Goal: Download file/media

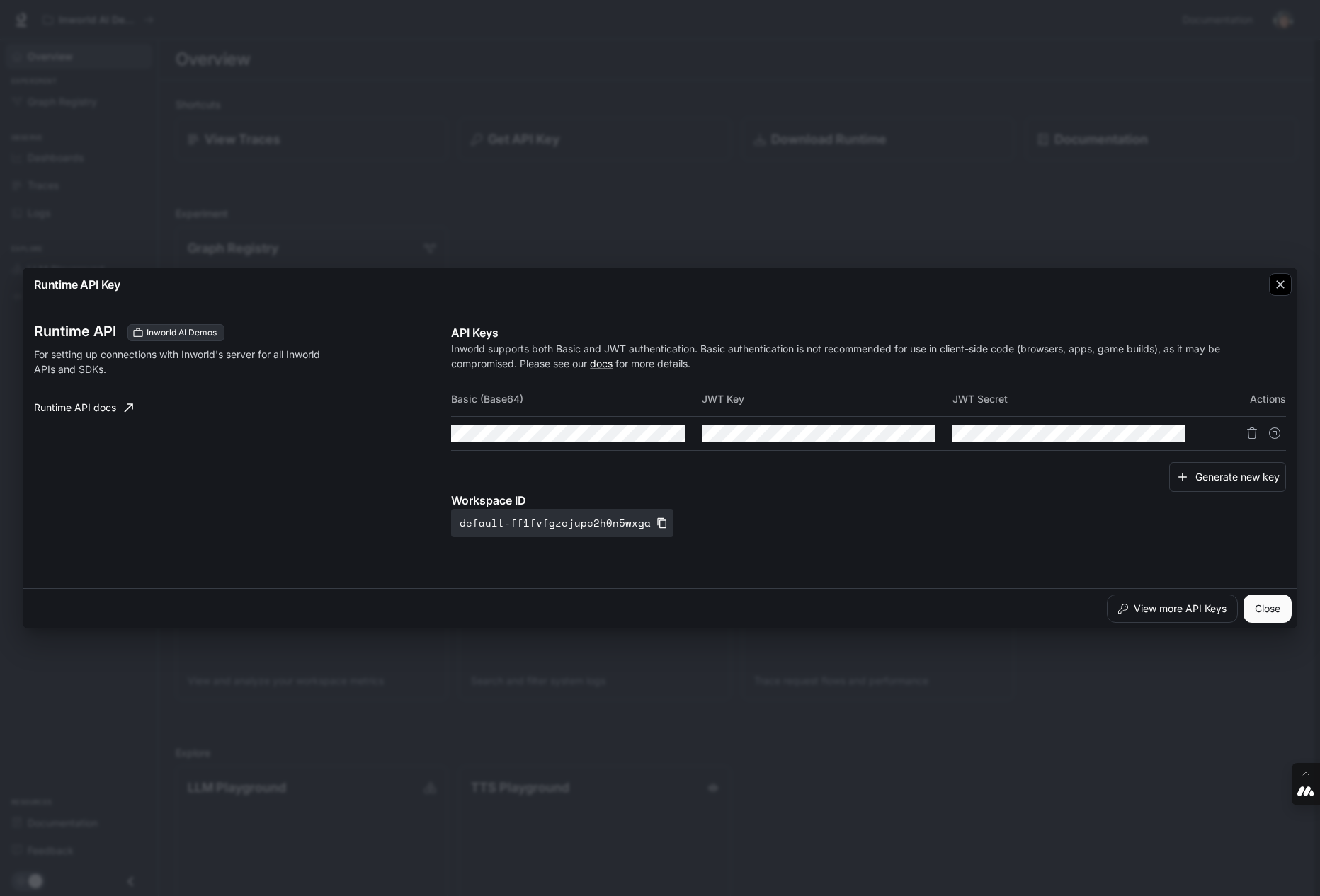
drag, startPoint x: 1278, startPoint y: 289, endPoint x: 1273, endPoint y: 282, distance: 8.6
click at [1278, 288] on icon "button" at bounding box center [1280, 284] width 14 height 14
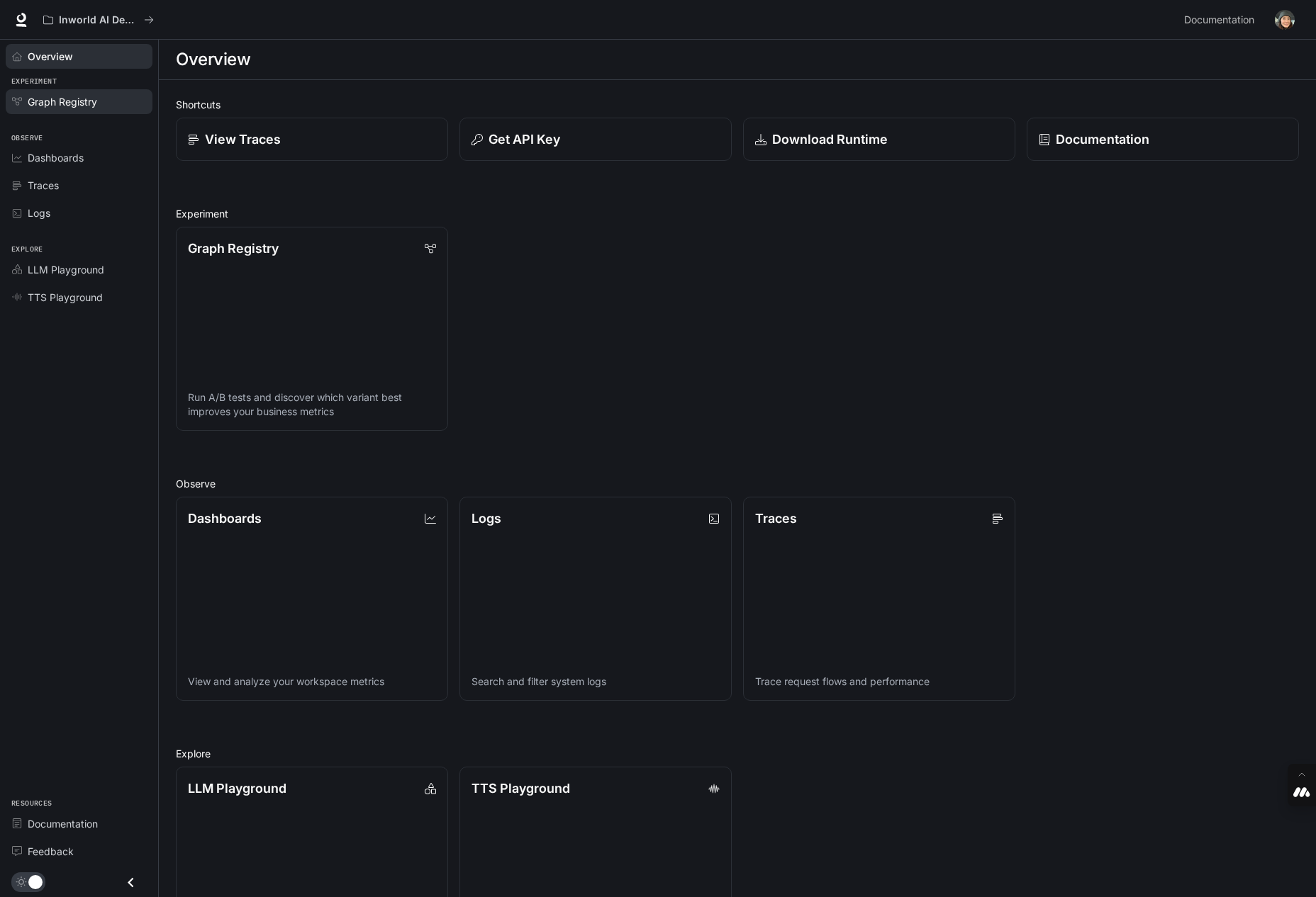
click at [71, 100] on span "Graph Registry" at bounding box center [62, 102] width 69 height 15
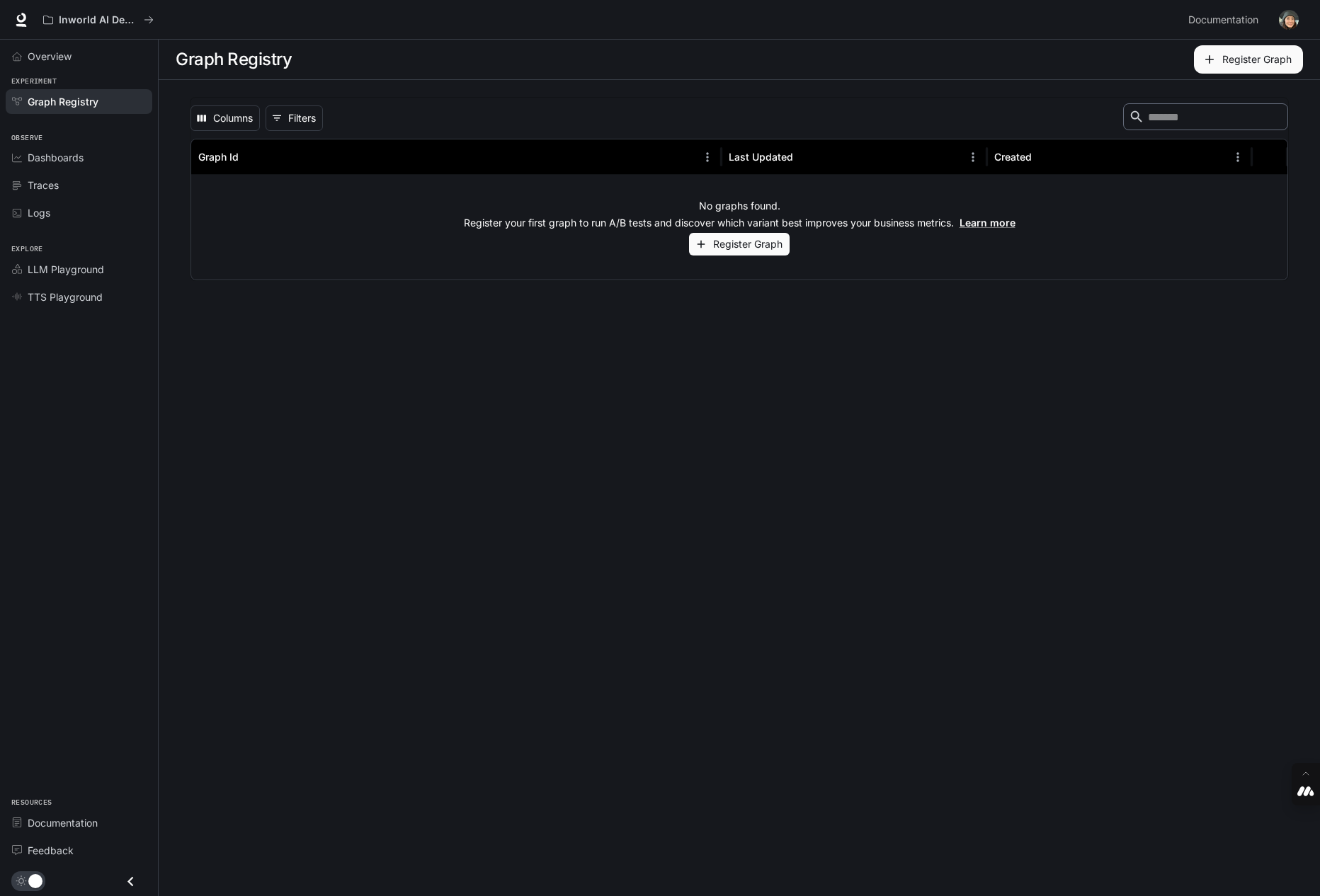
click at [71, 161] on span "Dashboards" at bounding box center [55, 157] width 56 height 15
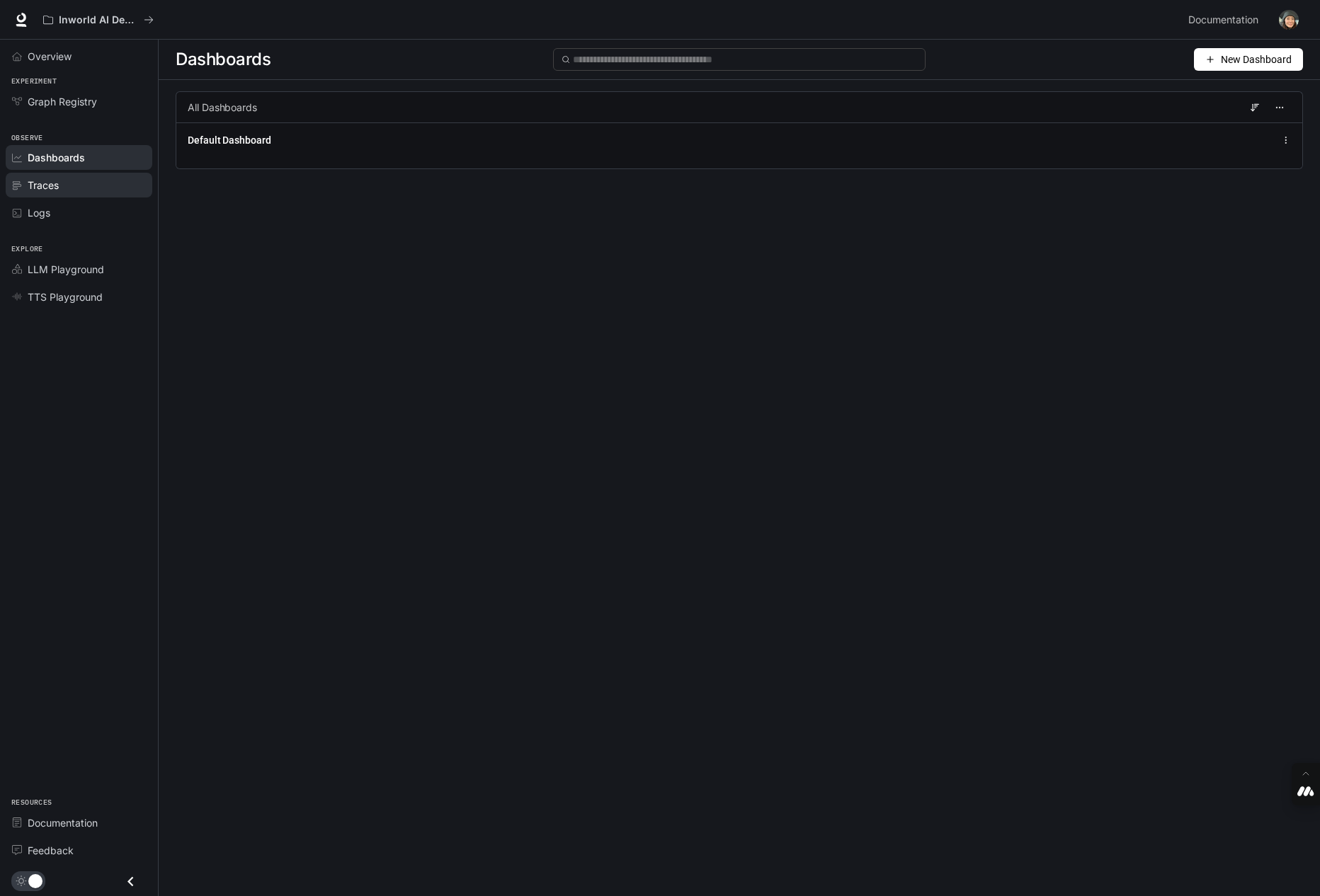
click at [40, 191] on span "Traces" at bounding box center [43, 185] width 31 height 15
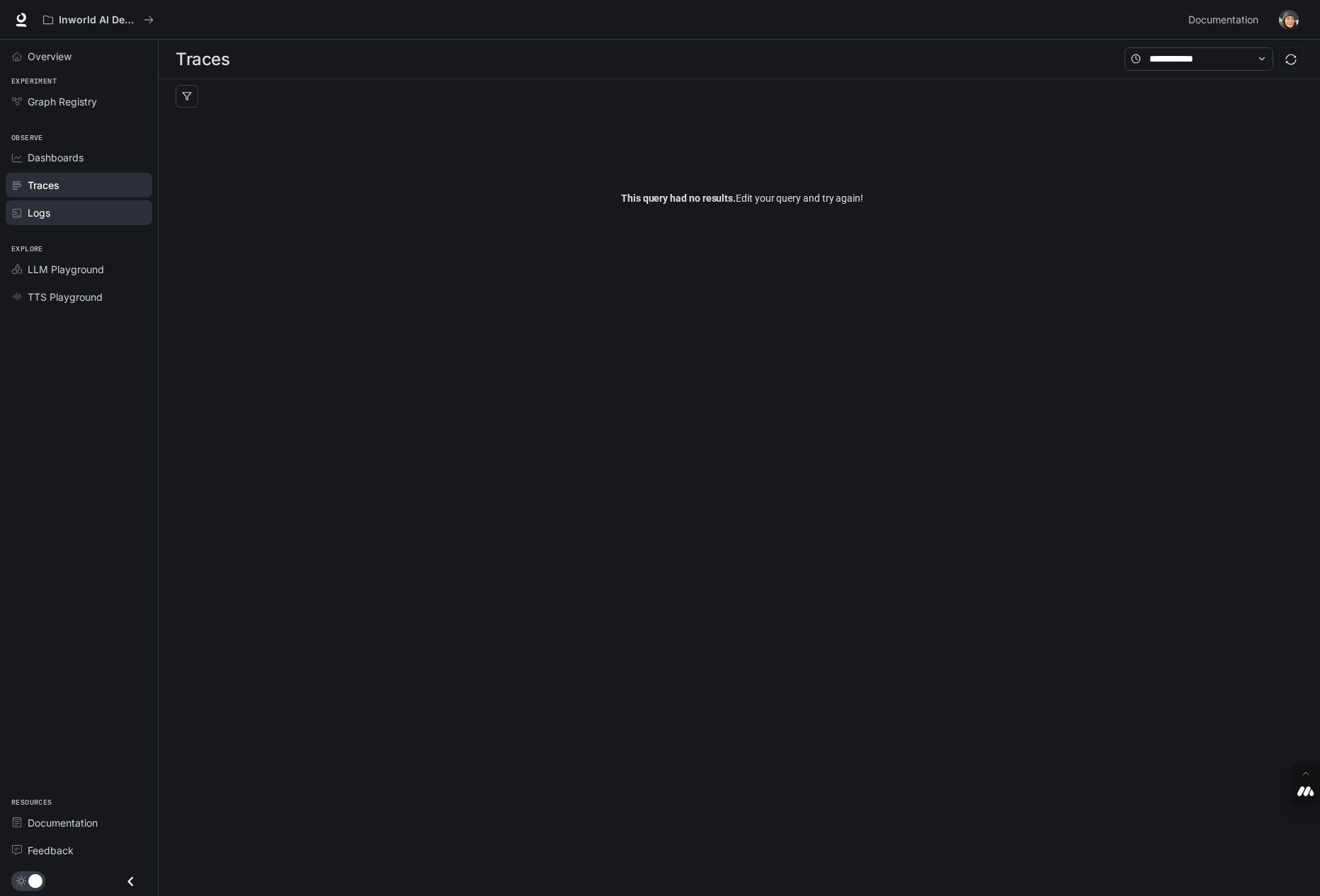
click at [41, 211] on span "Logs" at bounding box center [39, 213] width 23 height 15
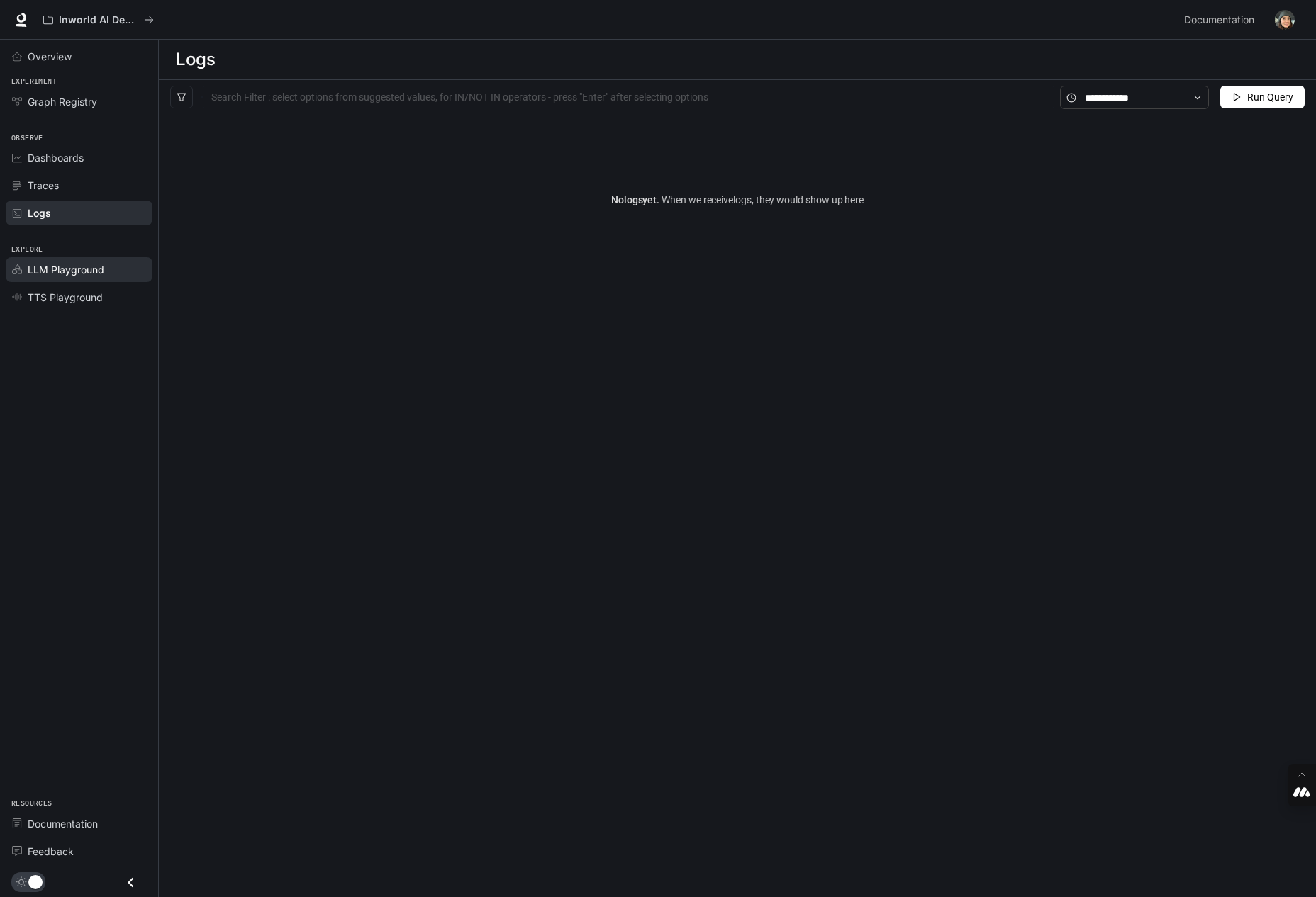
click at [62, 264] on span "LLM Playground" at bounding box center [66, 270] width 77 height 15
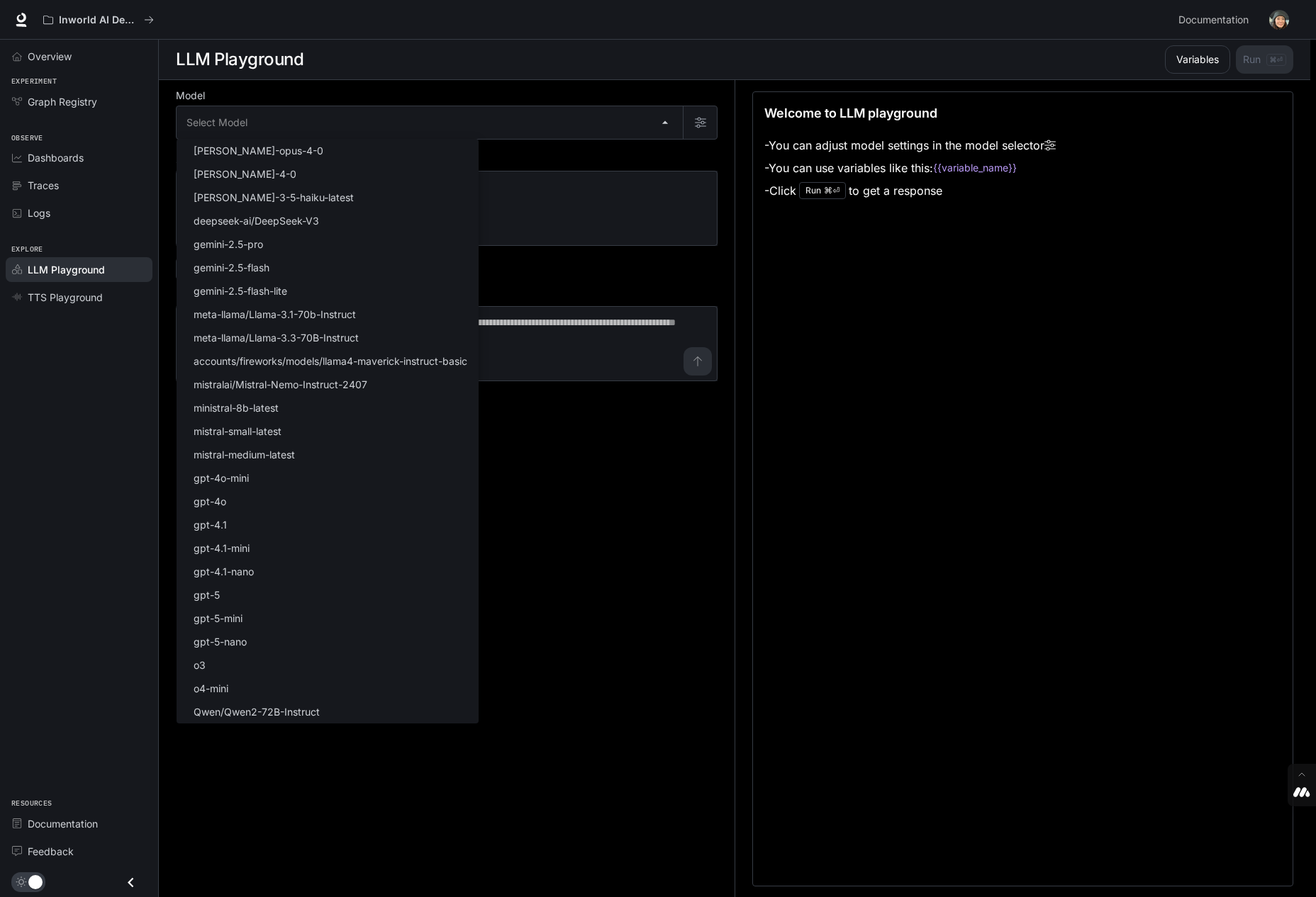
click at [665, 124] on body "Skip to main content Inworld AI Demos Documentation Documentation Portal Overvi…" at bounding box center [658, 448] width 1316 height 898
click at [304, 152] on li "[PERSON_NAME]-opus-4-0" at bounding box center [327, 150] width 302 height 24
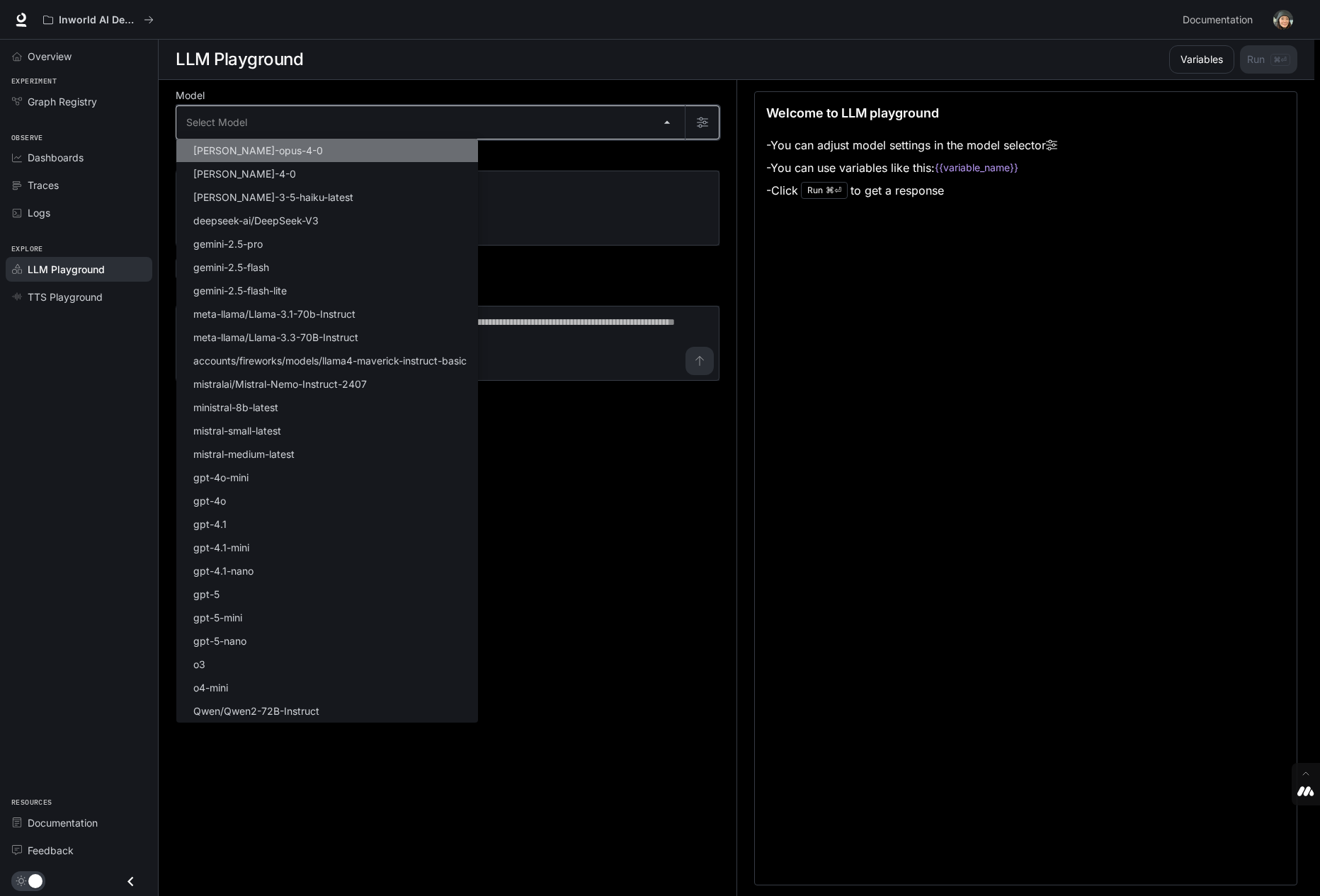
type input "**********"
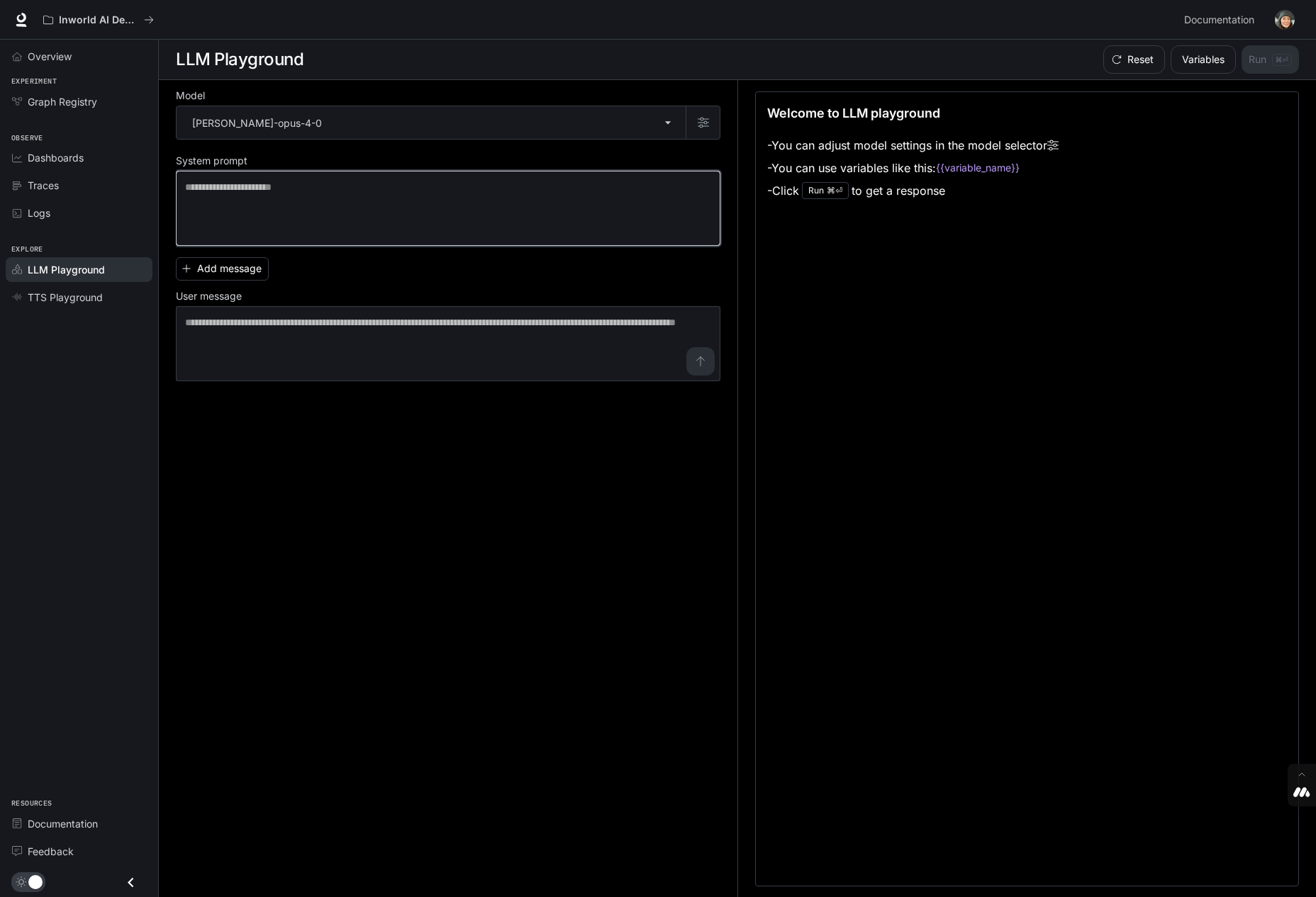
click at [285, 199] on textarea at bounding box center [448, 209] width 526 height 57
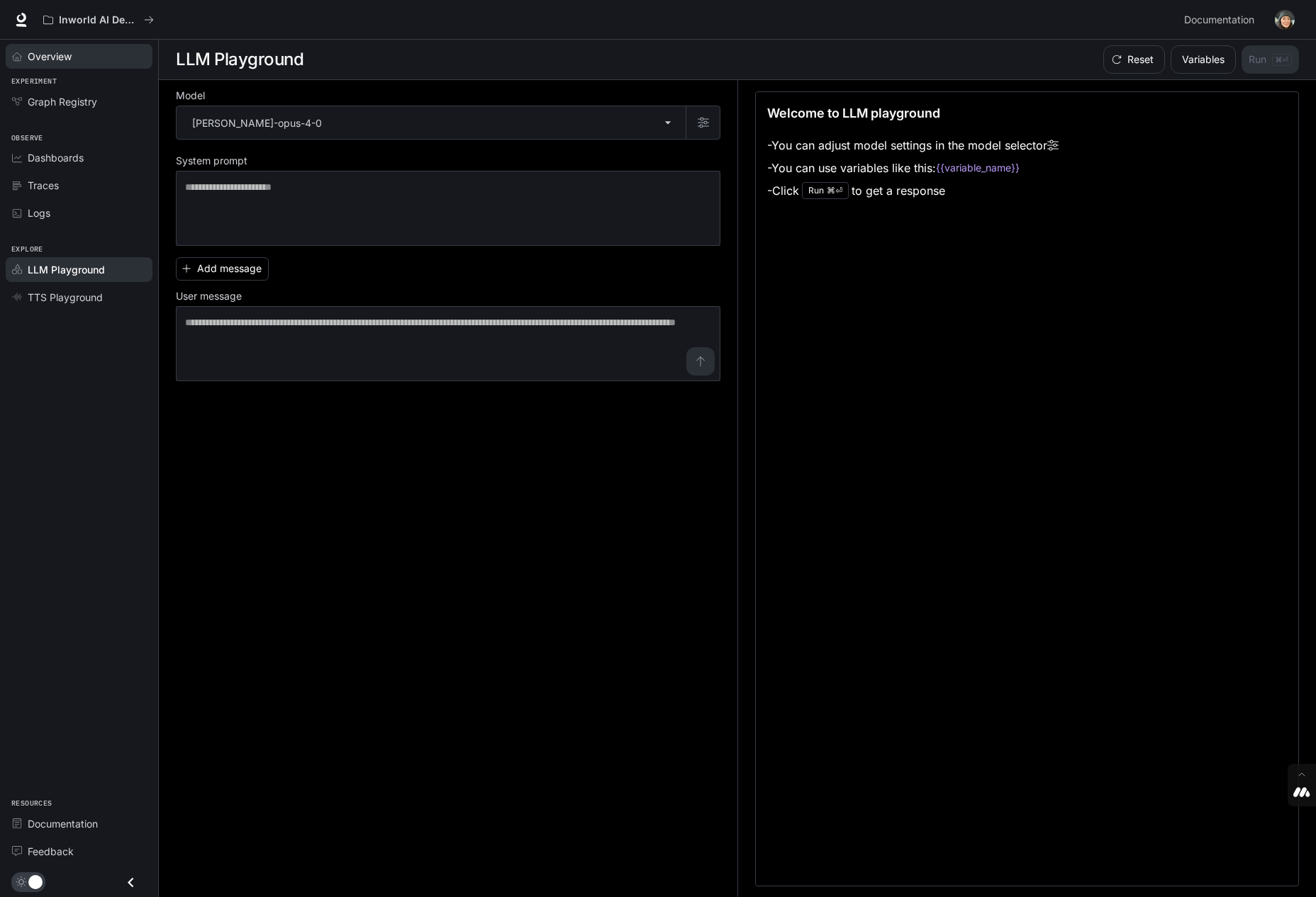
click at [42, 54] on span "Overview" at bounding box center [50, 56] width 44 height 15
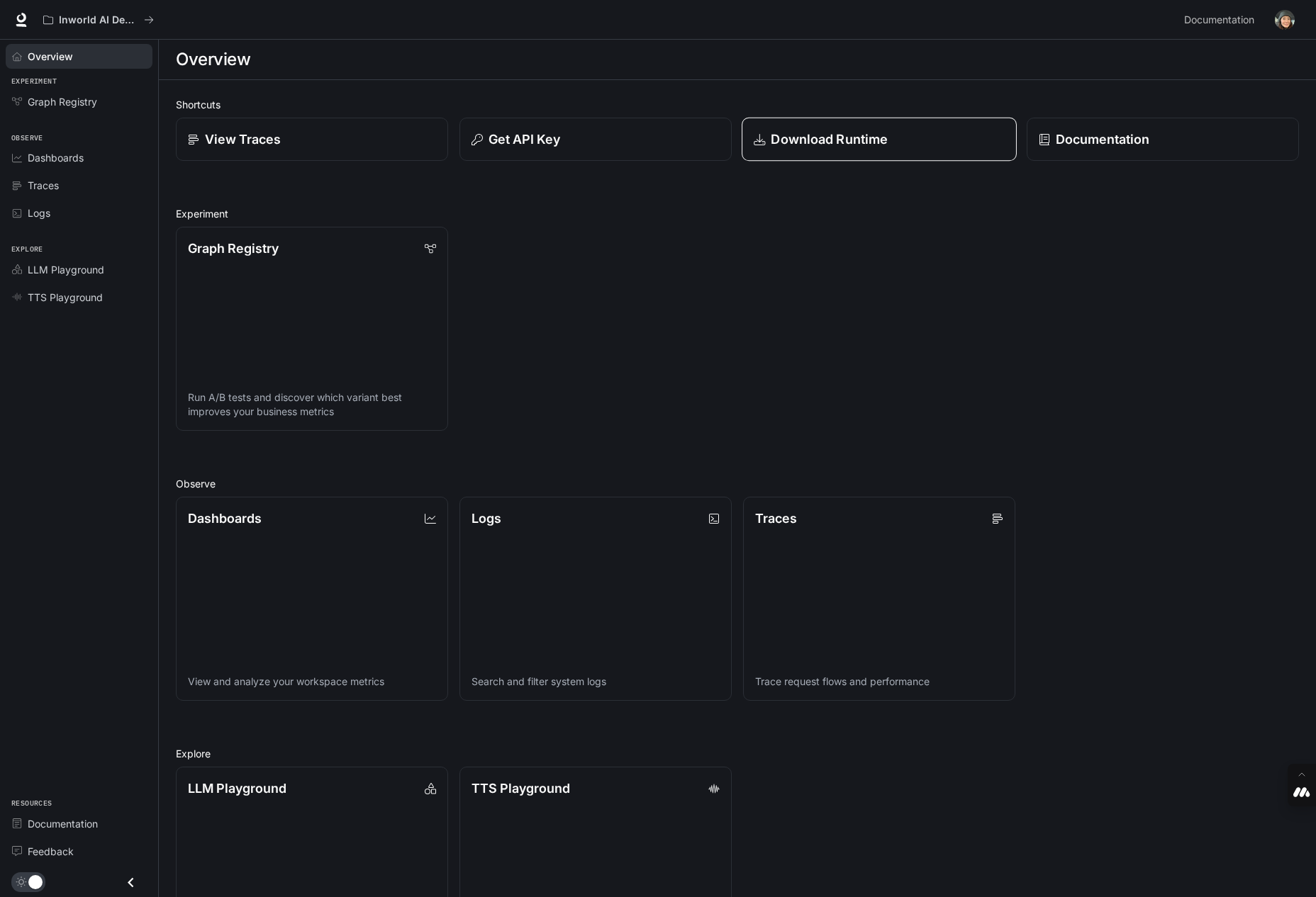
click at [849, 144] on p "Download Runtime" at bounding box center [829, 139] width 117 height 19
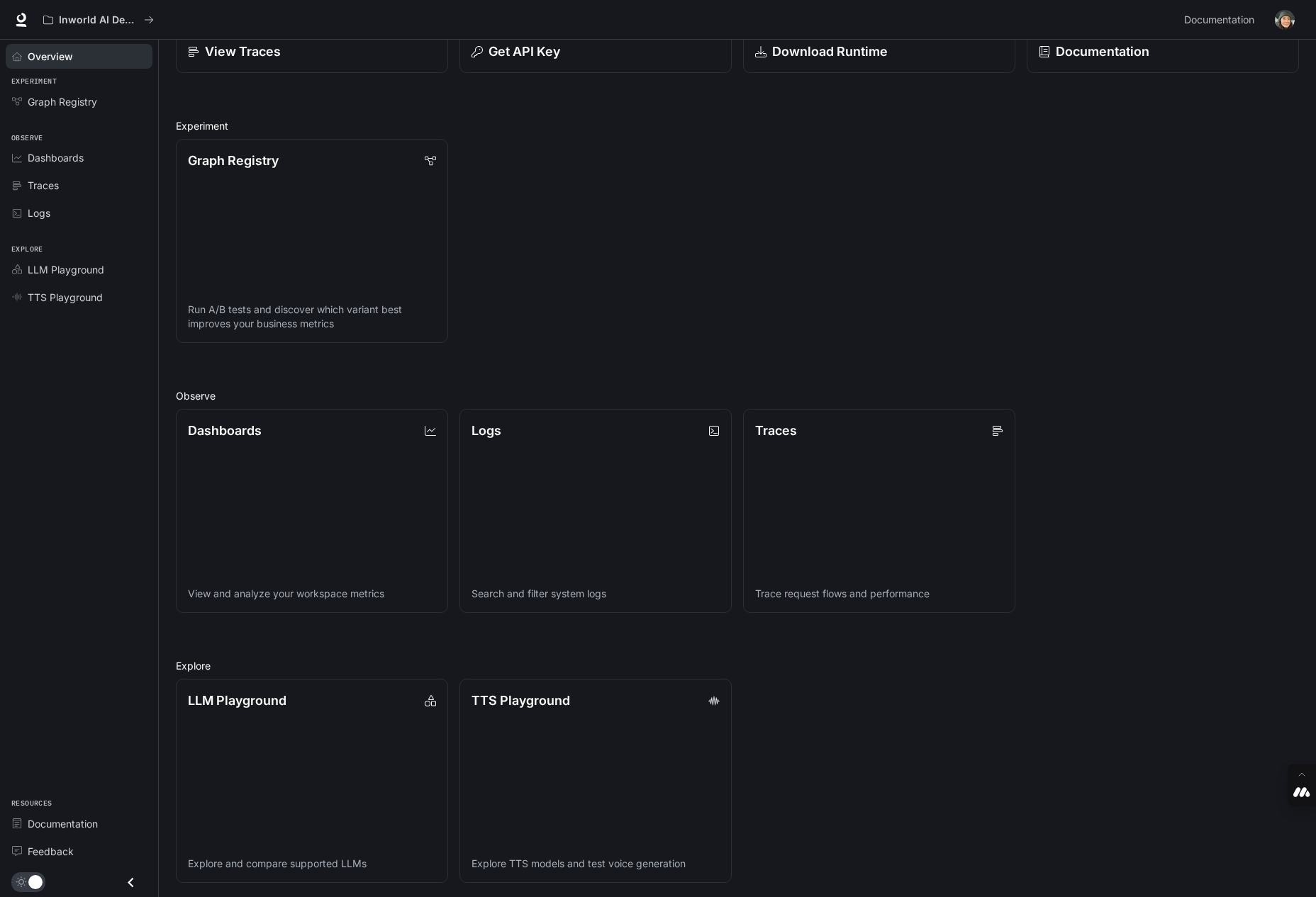
scroll to position [91, 0]
